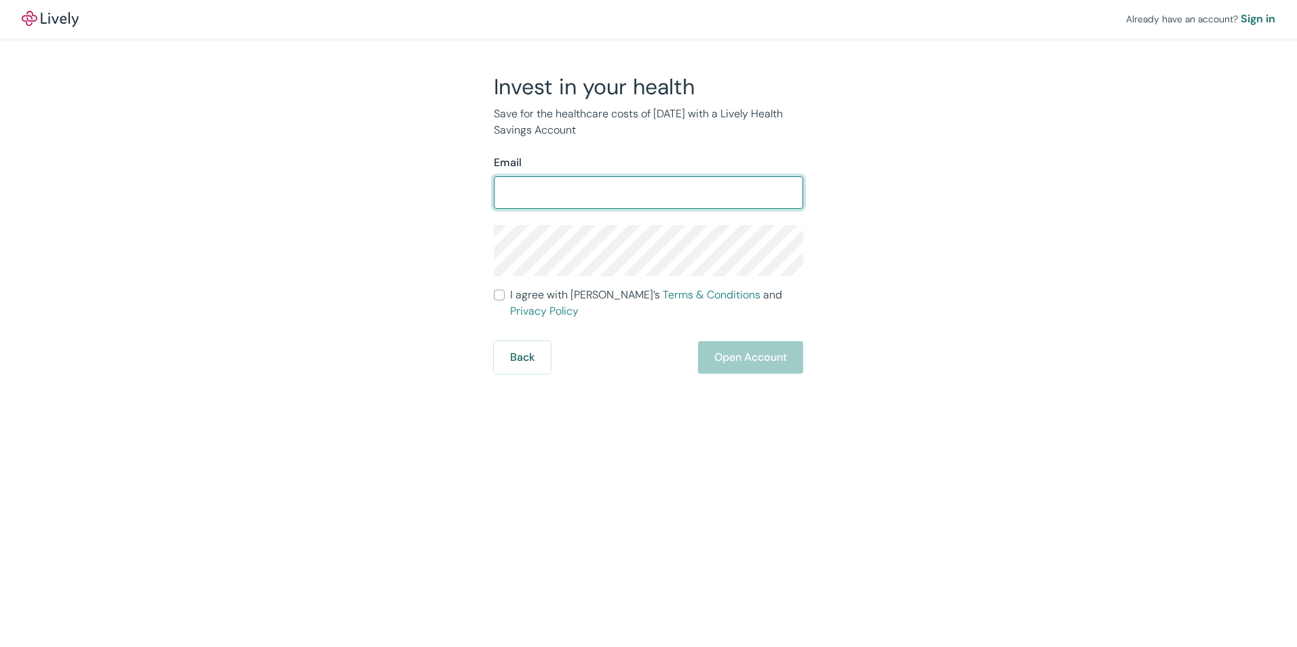
click at [744, 339] on form "Email ​ I agree with Lively’s Terms & Conditions and Privacy Policy Back Open A…" at bounding box center [648, 264] width 309 height 219
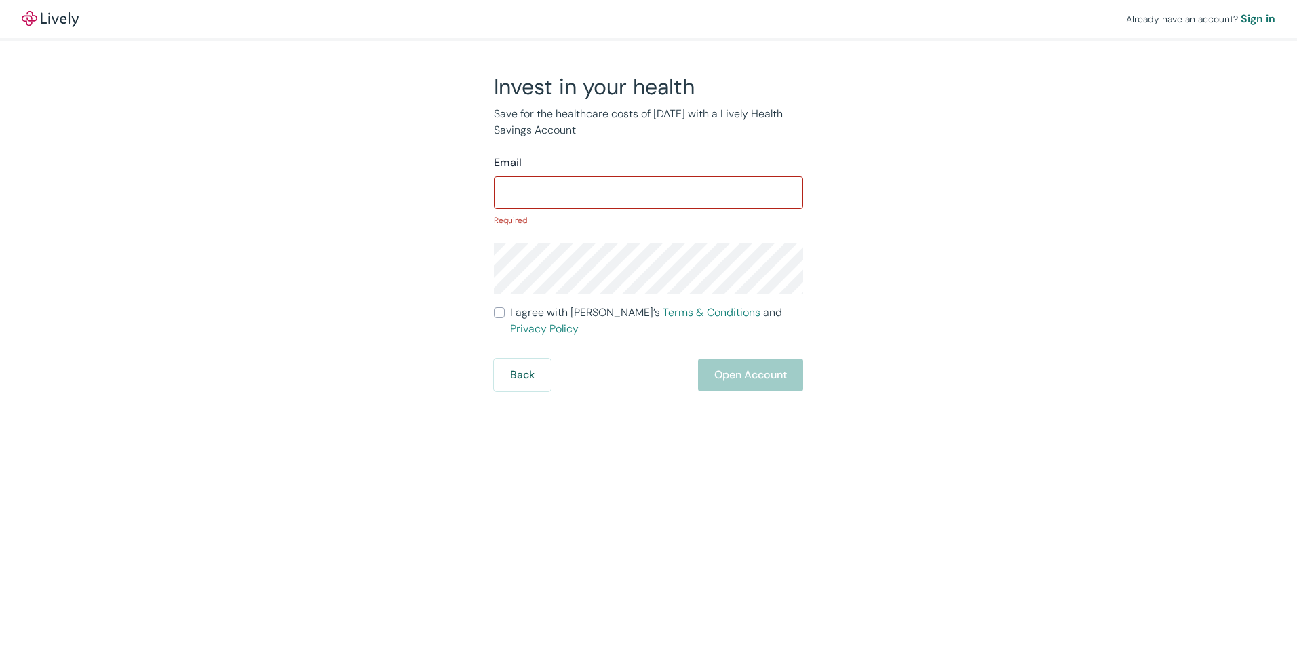
click at [744, 368] on div "Back Open Account" at bounding box center [648, 375] width 309 height 33
click at [520, 361] on button "Back" at bounding box center [522, 375] width 57 height 33
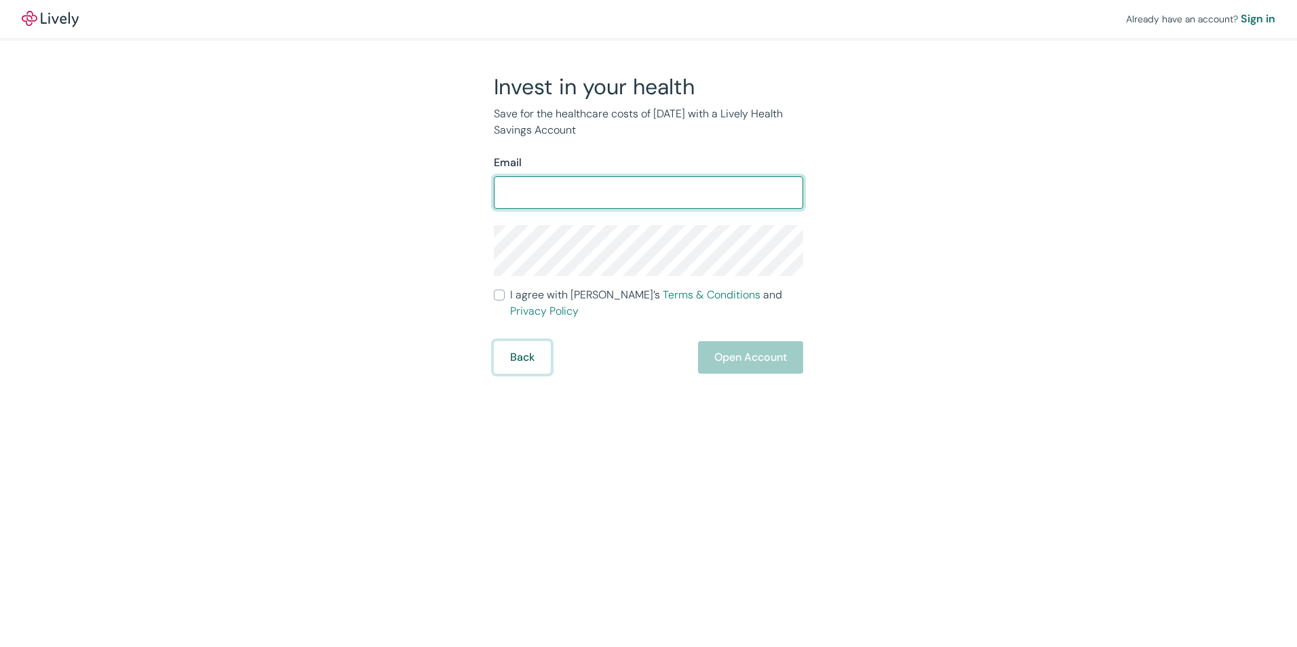
click at [512, 347] on form "Email ​ I agree with Lively’s Terms & Conditions and Privacy Policy Back Open A…" at bounding box center [648, 264] width 309 height 219
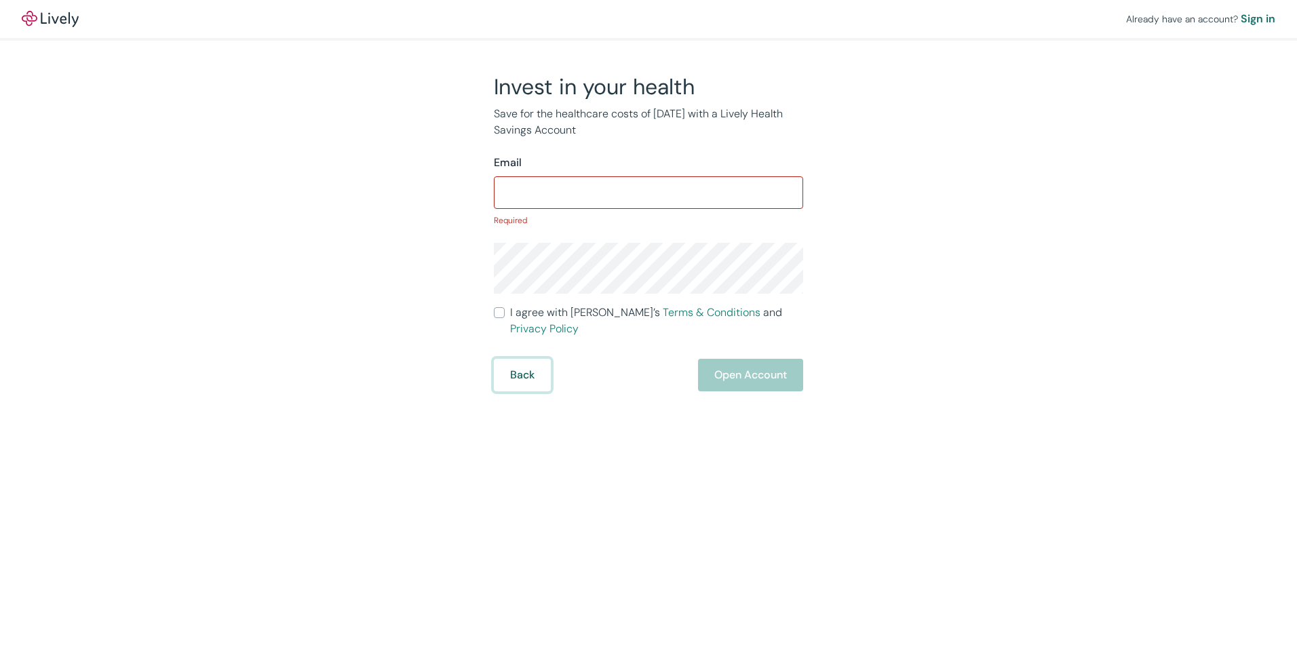
click at [516, 359] on button "Back" at bounding box center [522, 375] width 57 height 33
